Goal: Information Seeking & Learning: Learn about a topic

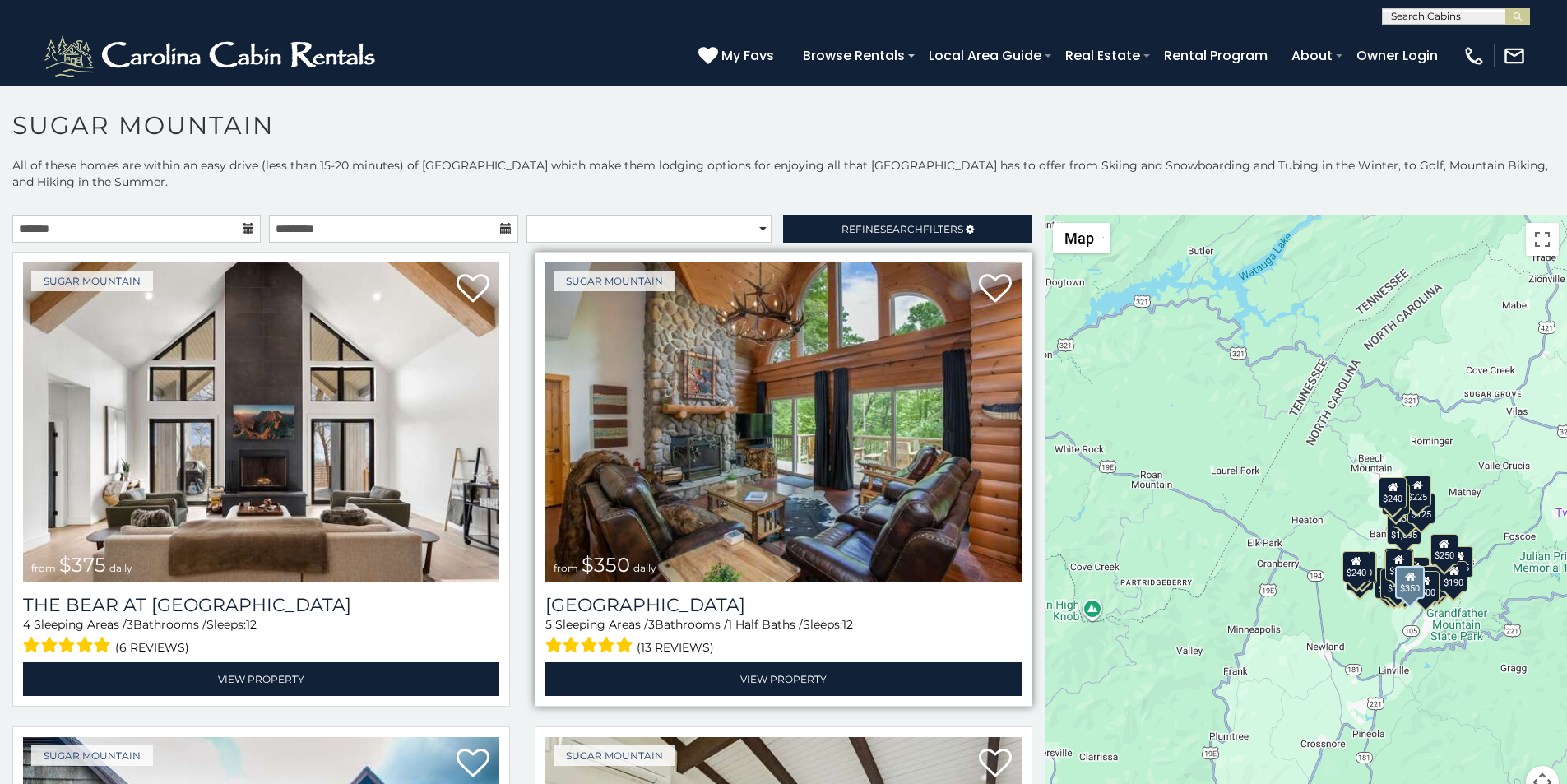
scroll to position [68, 0]
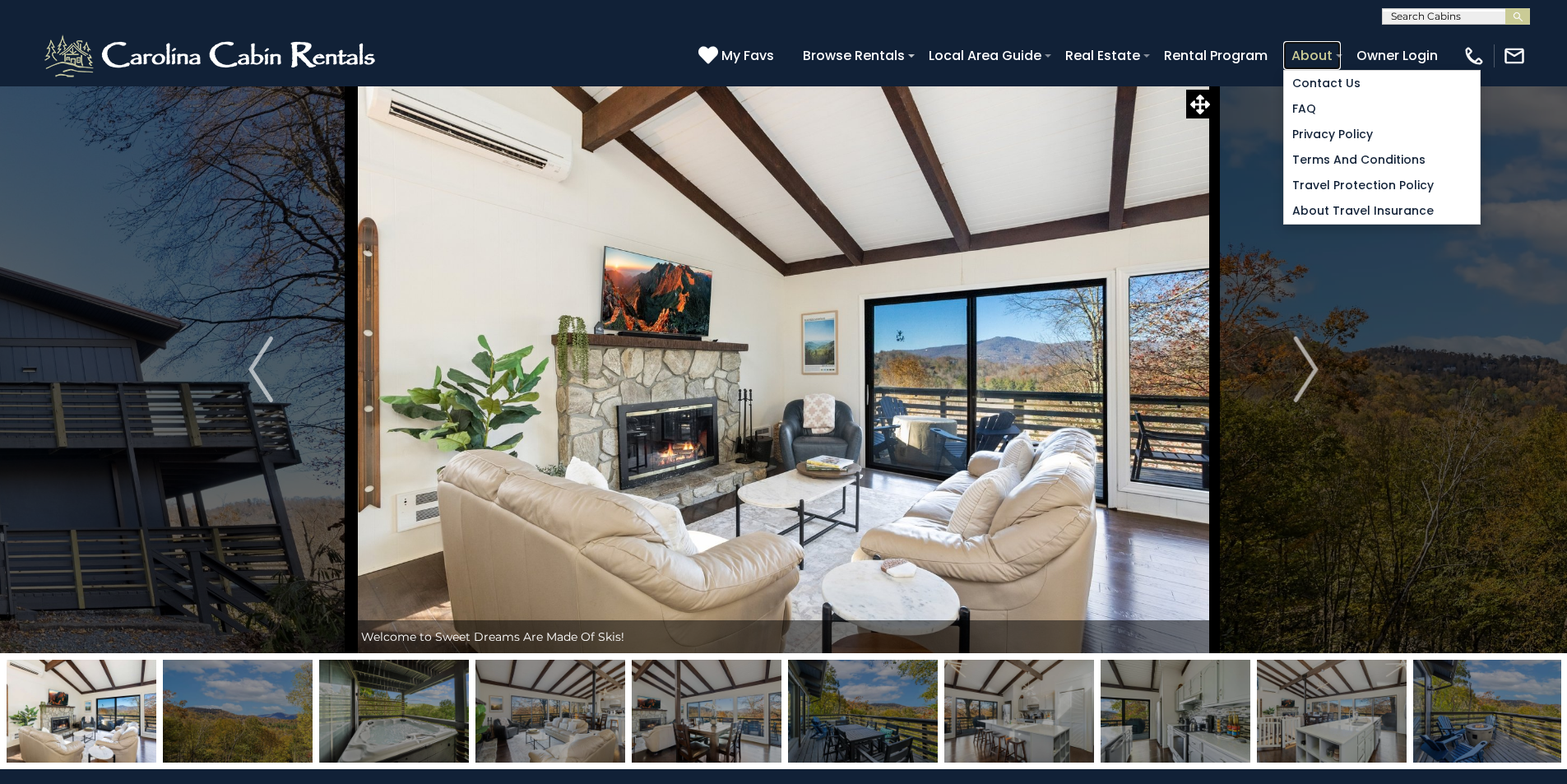
click at [1341, 46] on link "About" at bounding box center [1313, 55] width 58 height 29
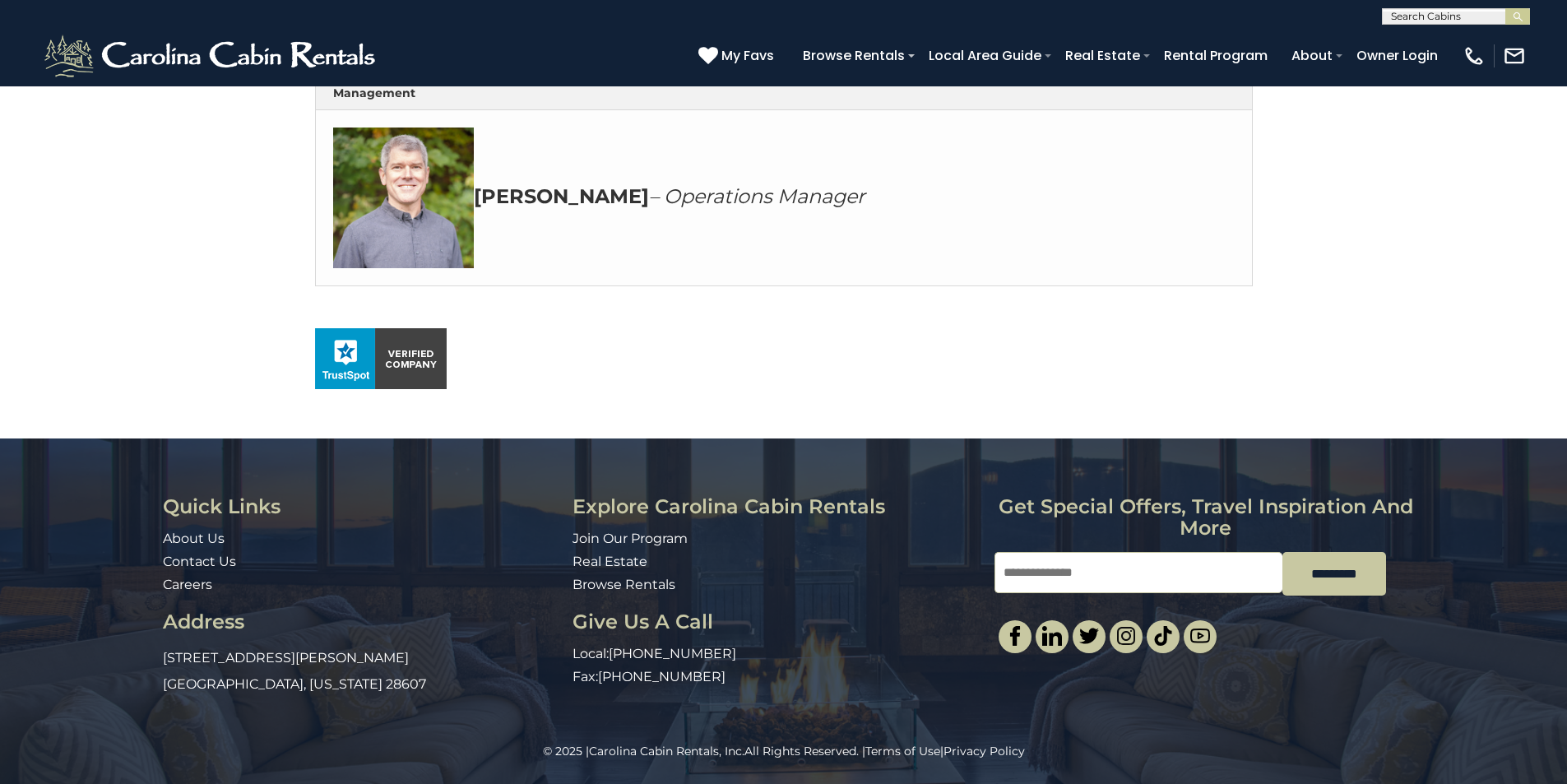
scroll to position [952, 0]
click at [1052, 779] on div "© 2025 | Carolina Cabin Rentals, Inc. All Rights Reserved. | Terms of Use | Pri…" at bounding box center [784, 763] width 1567 height 41
click at [1129, 626] on img at bounding box center [1126, 635] width 20 height 20
